Goal: Submit feedback/report problem

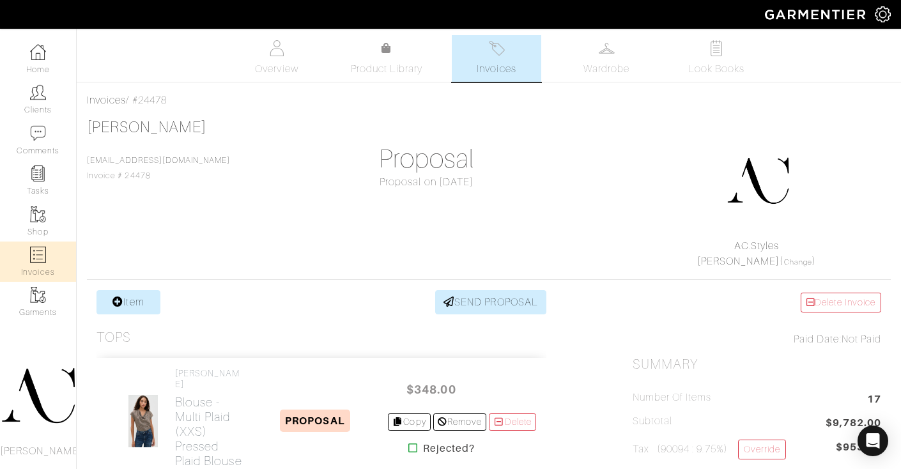
scroll to position [337, 0]
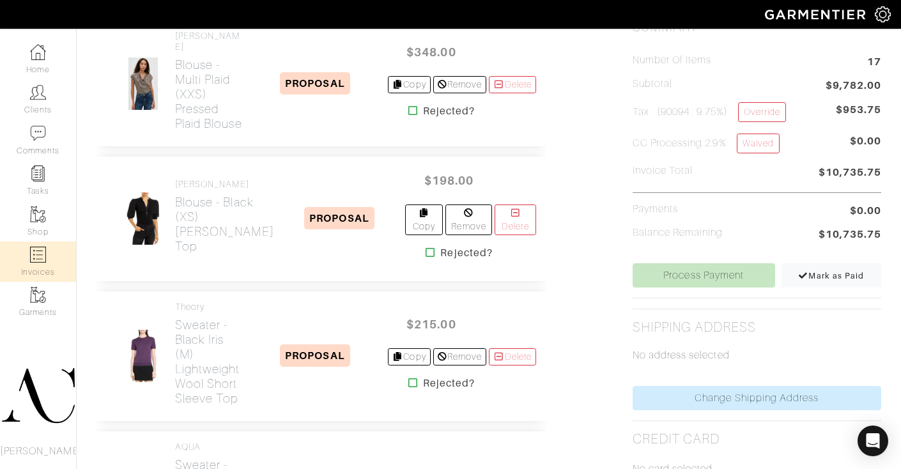
click at [44, 250] on img at bounding box center [38, 255] width 16 height 16
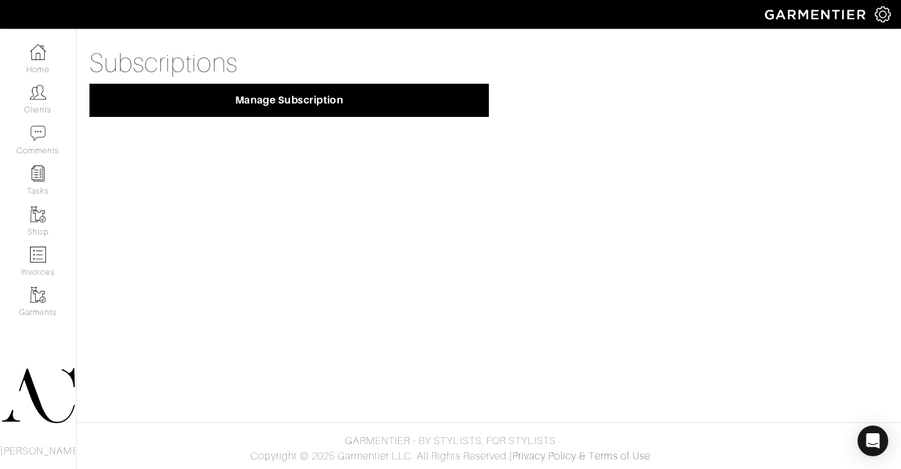
click at [44, 250] on img at bounding box center [38, 255] width 16 height 16
click at [27, 56] on link "Home" at bounding box center [38, 59] width 76 height 40
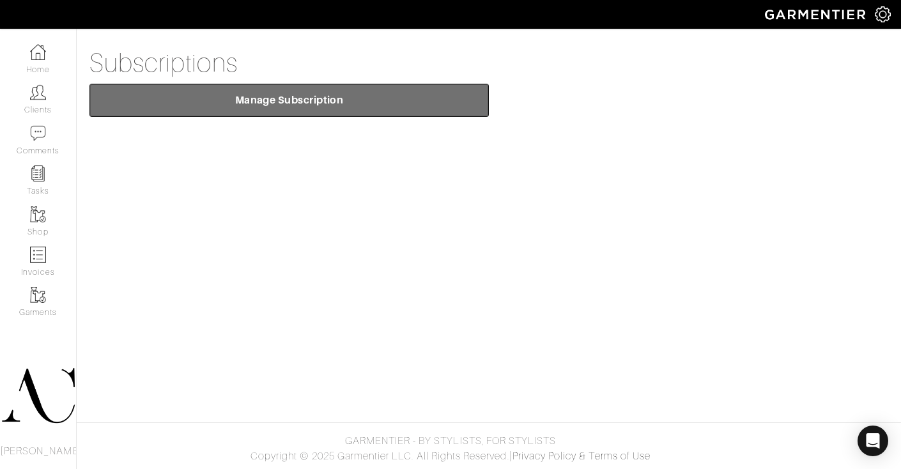
click at [219, 105] on span "Manage Subscription" at bounding box center [289, 100] width 379 height 13
click at [336, 105] on span "Manage Subscription" at bounding box center [289, 100] width 379 height 13
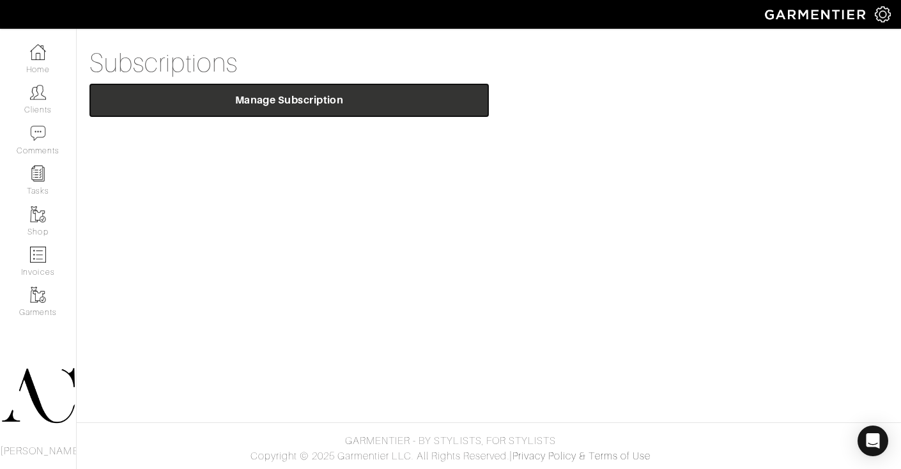
click at [328, 101] on span "Manage Subscription" at bounding box center [289, 100] width 379 height 13
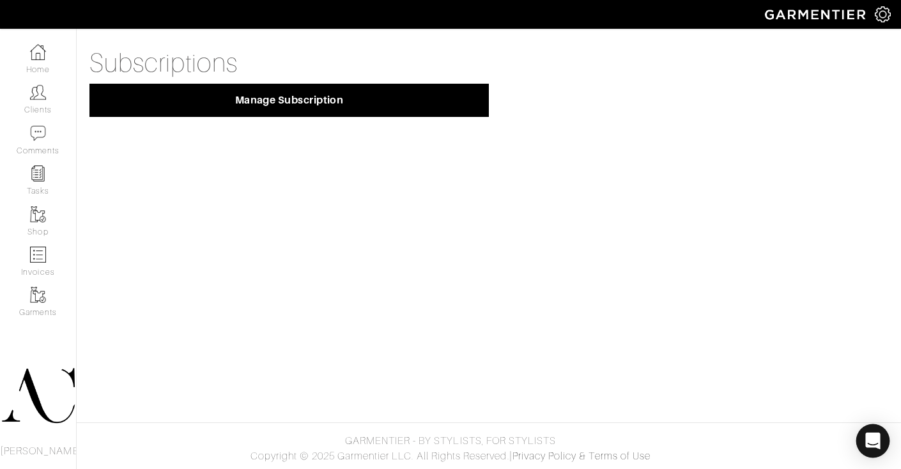
click at [865, 436] on div "Open Intercom Messenger" at bounding box center [873, 441] width 34 height 34
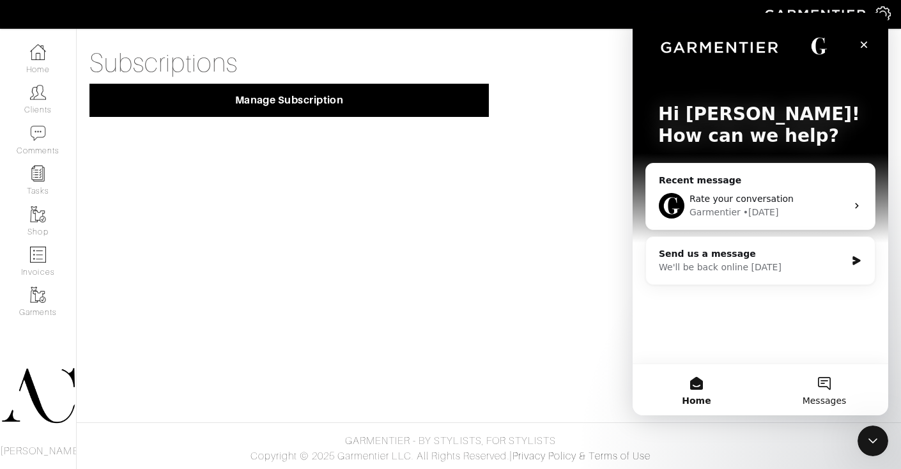
click at [832, 389] on button "Messages" at bounding box center [824, 389] width 128 height 51
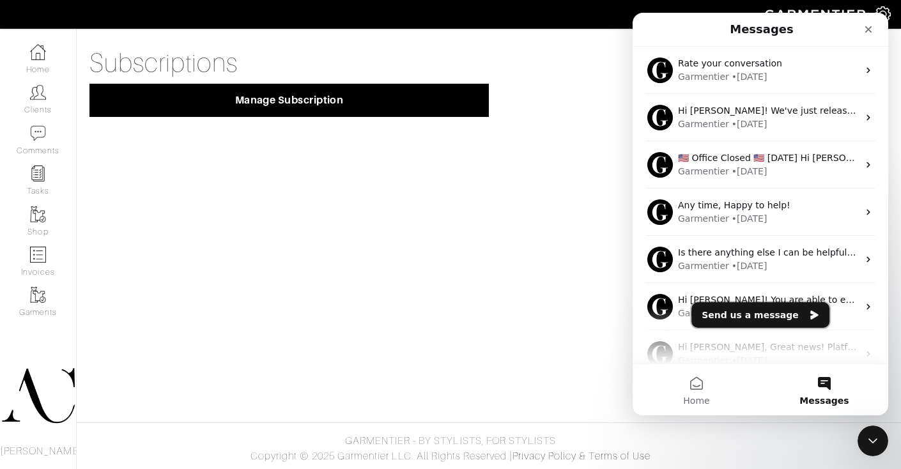
click at [756, 315] on button "Send us a message" at bounding box center [760, 315] width 138 height 26
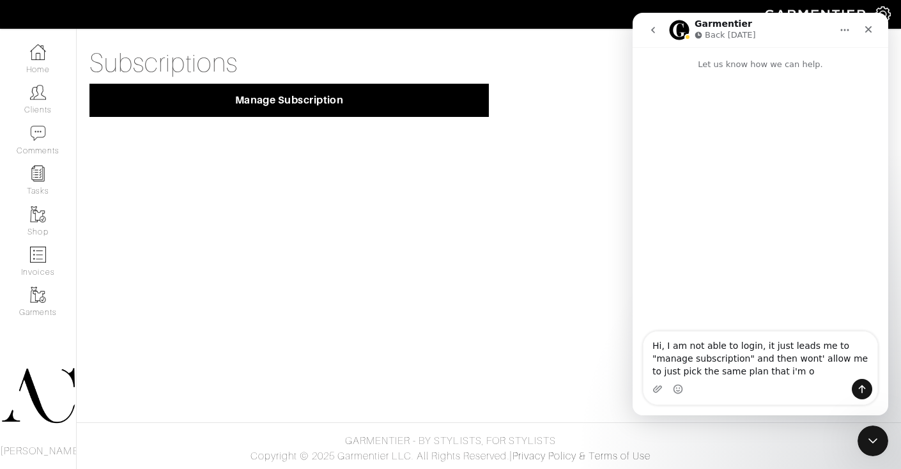
type textarea "Hi, I am not able to login, it just leads me to "manage subscription" and then …"
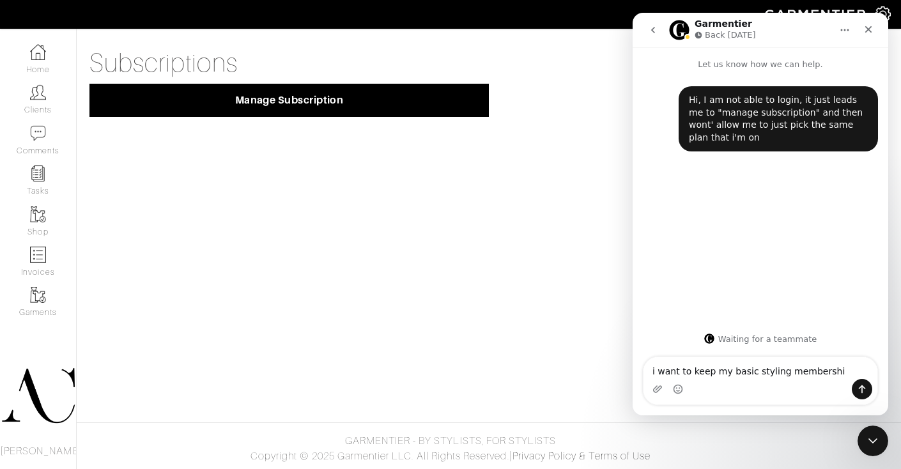
type textarea "i want to keep my basic styling membership"
